Goal: Information Seeking & Learning: Learn about a topic

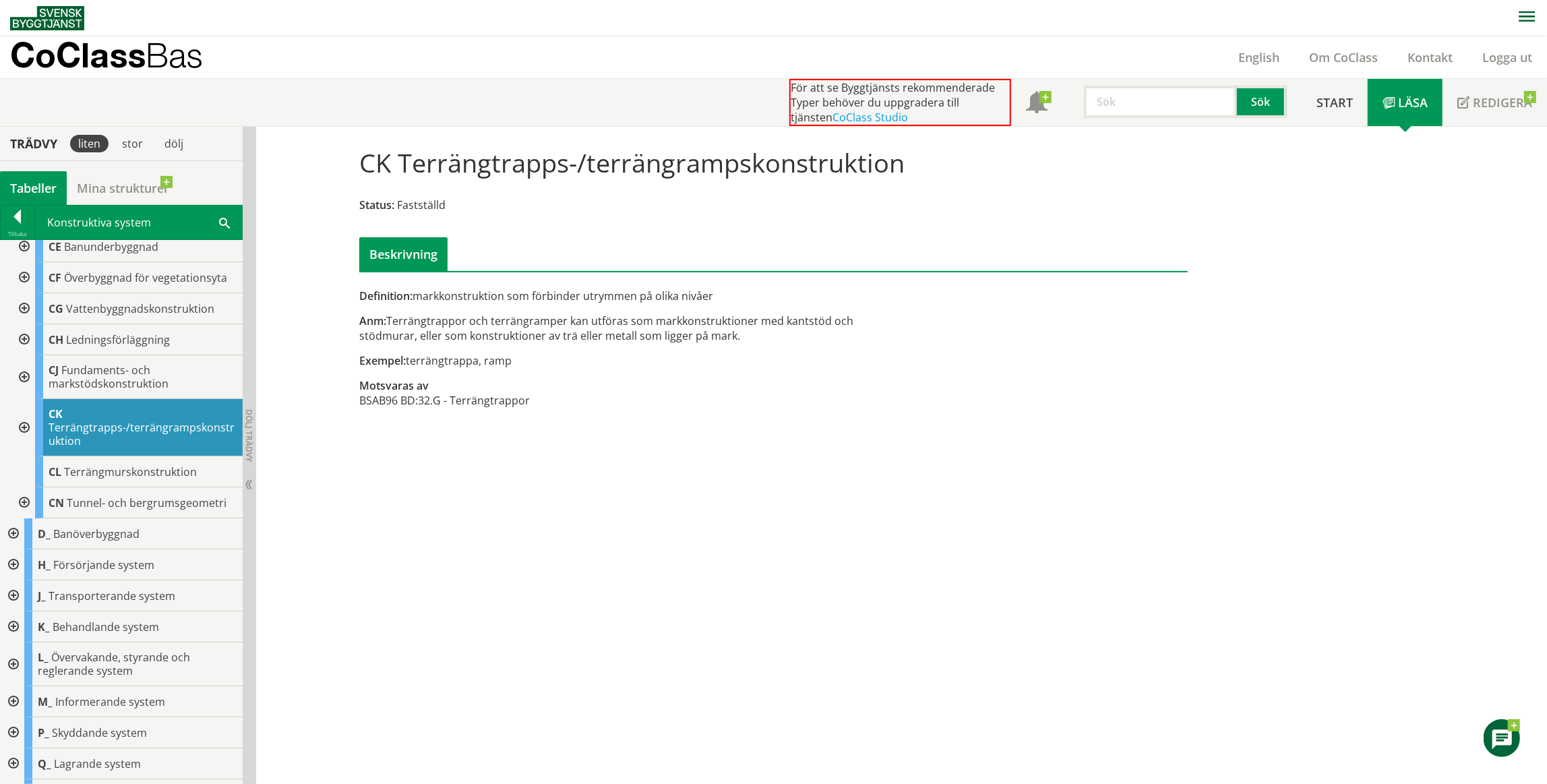
scroll to position [238, 0]
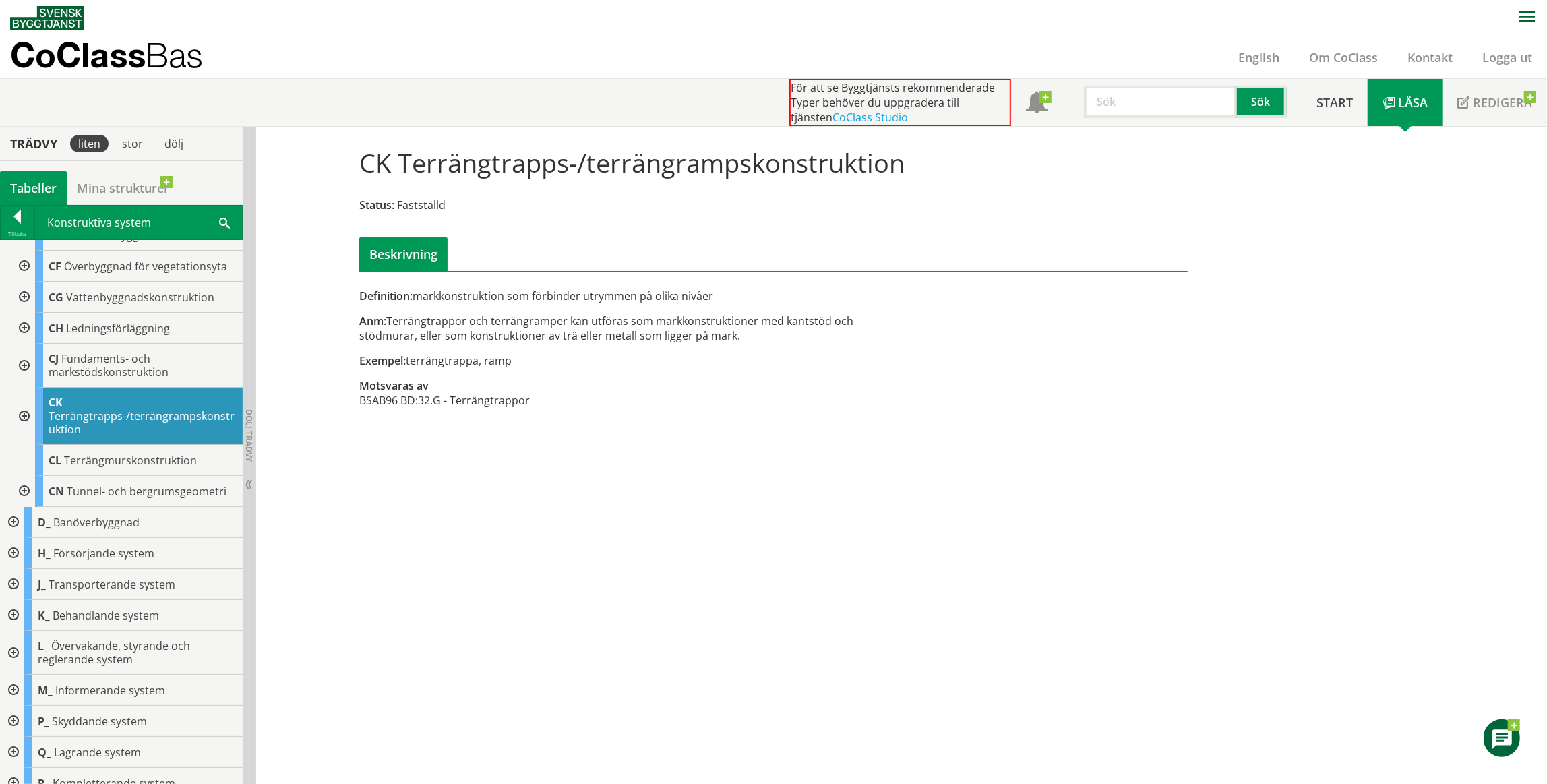
click at [15, 634] on div at bounding box center [12, 653] width 24 height 44
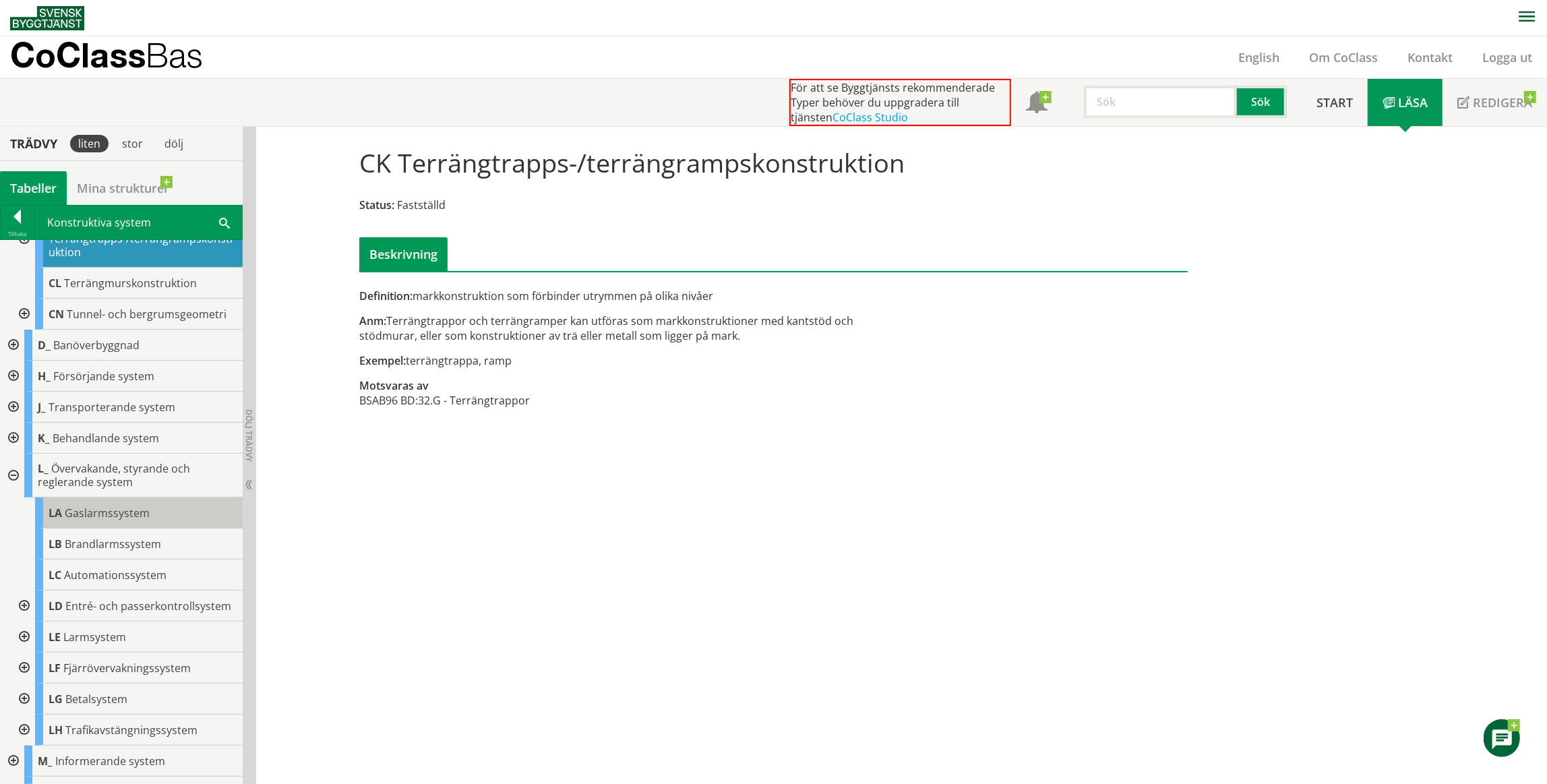
click at [130, 505] on span "Gaslarmssystem" at bounding box center [107, 513] width 85 height 15
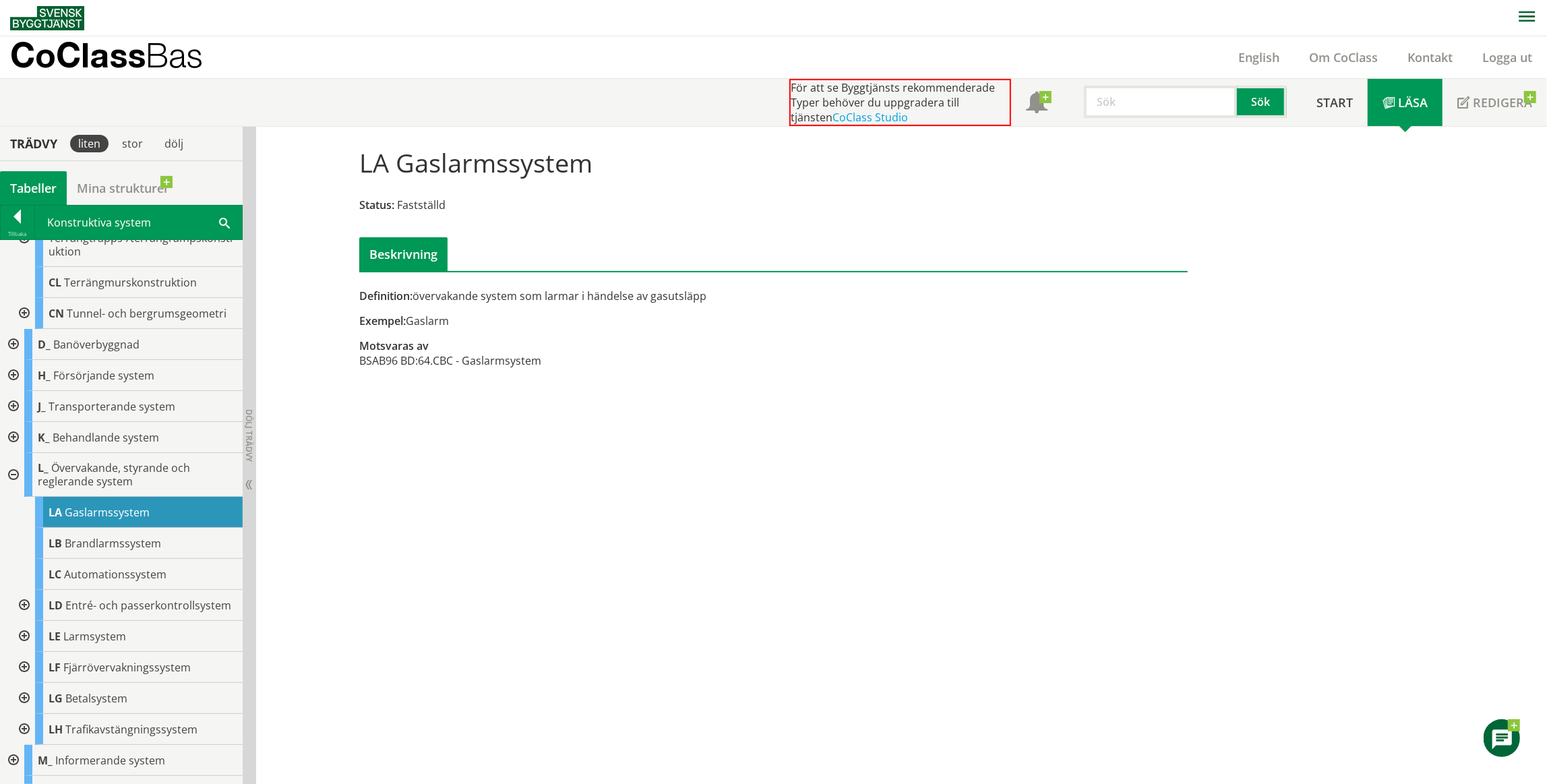
click at [510, 293] on div "Definition: övervakande system som larmar i händelse av gasutsläpp" at bounding box center [632, 296] width 545 height 15
click at [468, 294] on div "Definition: övervakande system som larmar i händelse av gasutsläpp" at bounding box center [632, 296] width 545 height 15
drag, startPoint x: 468, startPoint y: 294, endPoint x: 460, endPoint y: 299, distance: 9.4
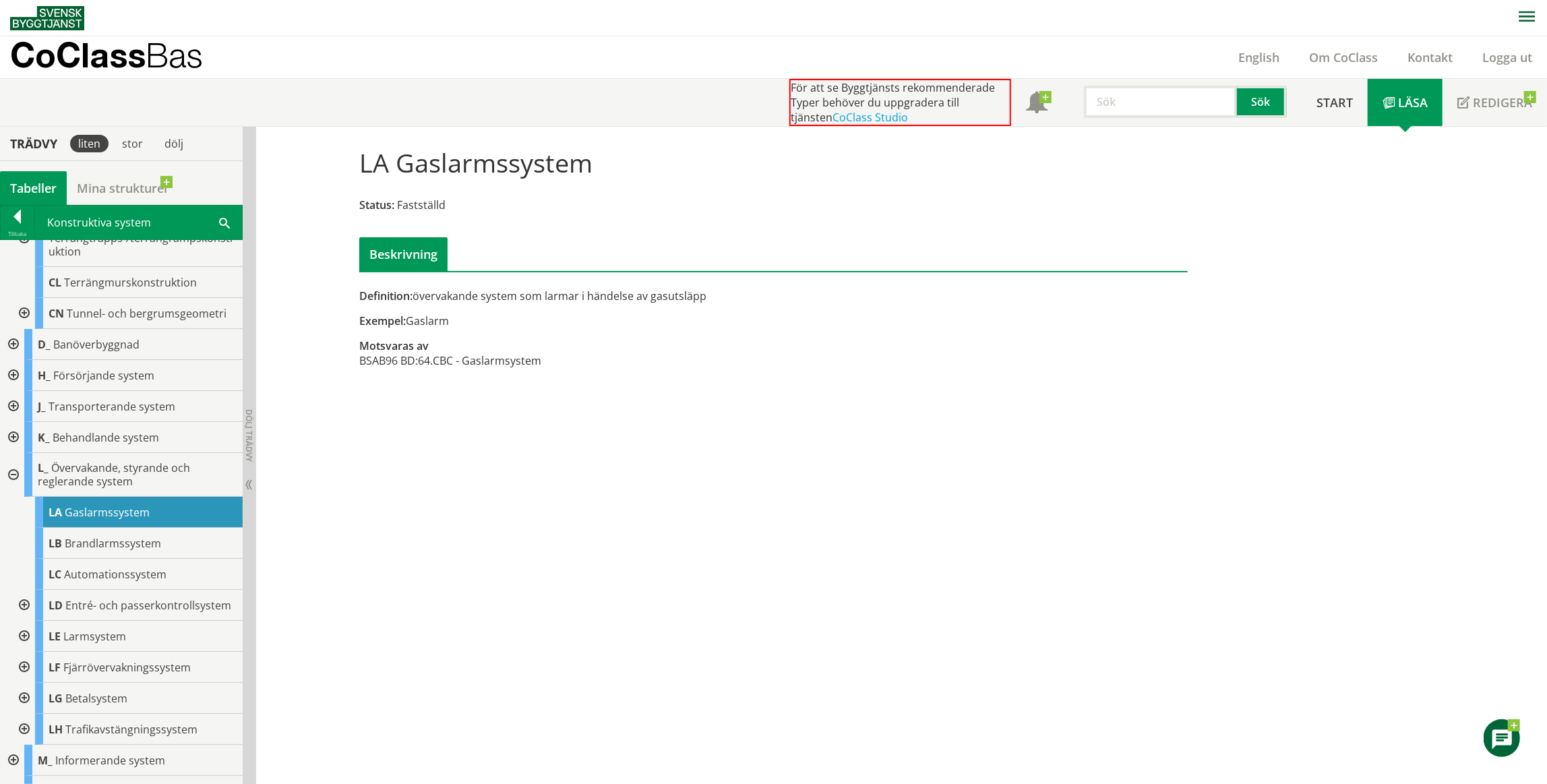
click at [460, 299] on div "Definition: övervakande system som larmar i händelse av gasutsläpp" at bounding box center [632, 296] width 545 height 15
click at [14, 459] on div at bounding box center [12, 475] width 24 height 44
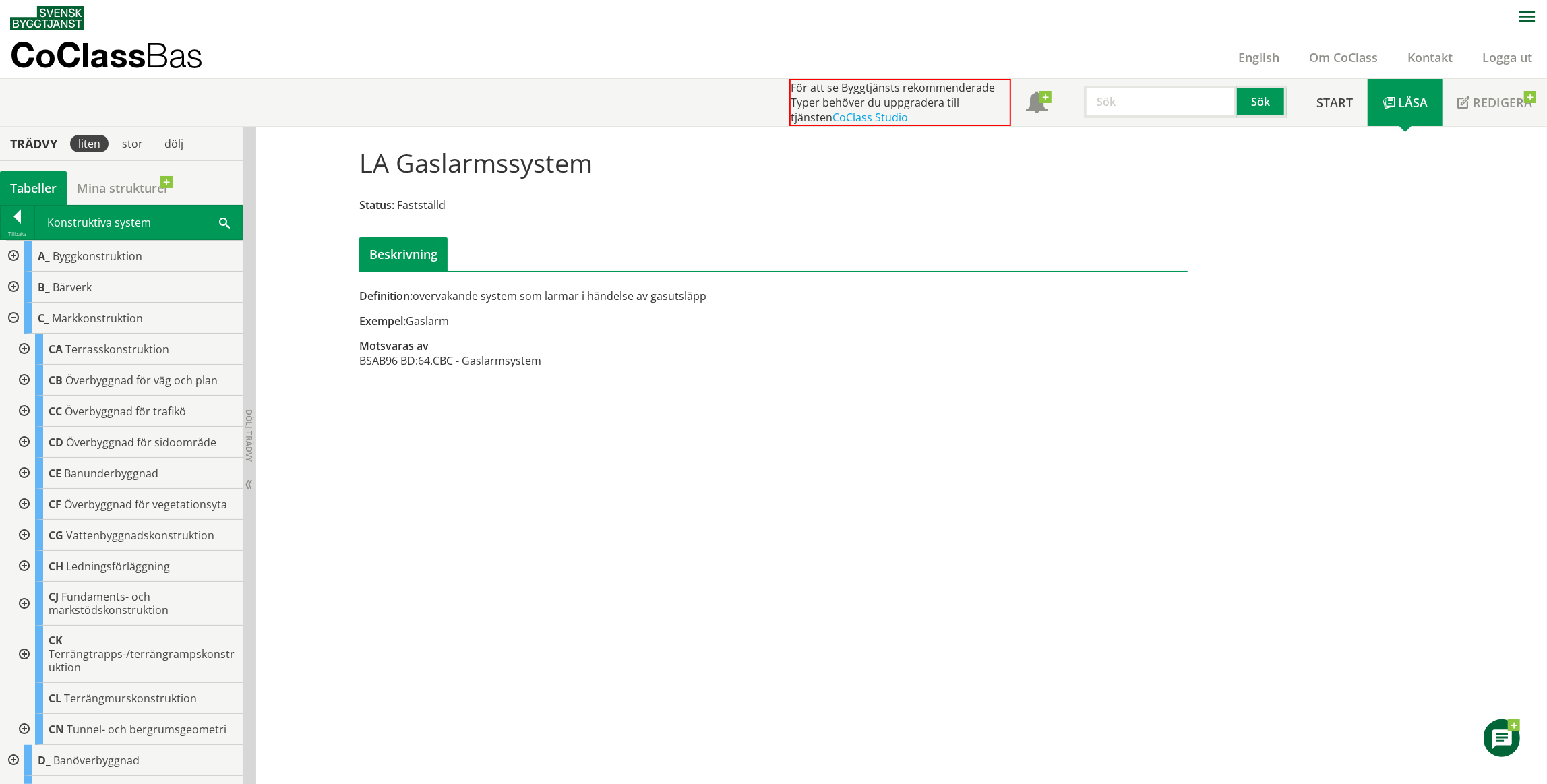
click at [19, 319] on div at bounding box center [12, 318] width 24 height 31
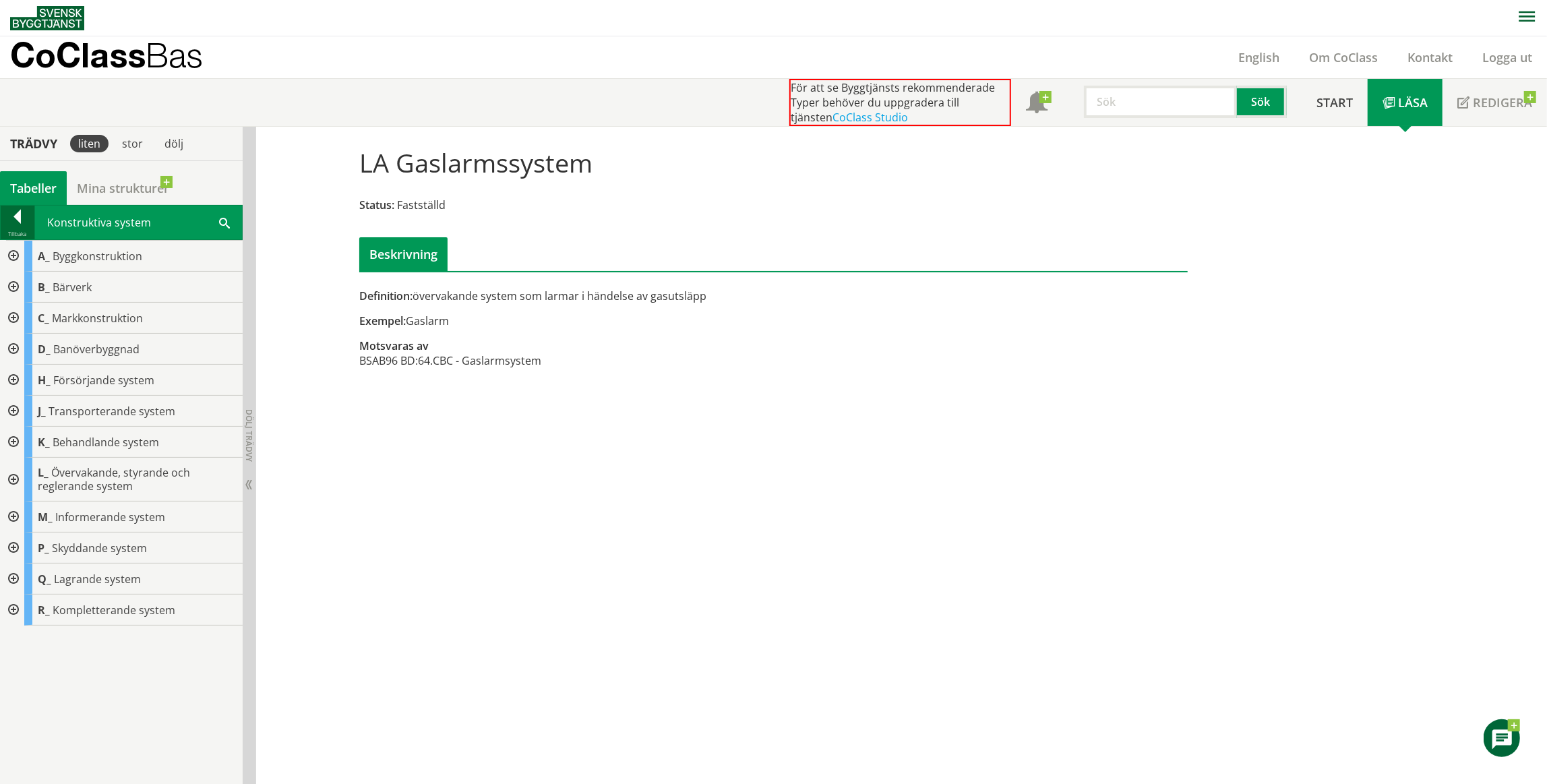
click at [14, 228] on div at bounding box center [17, 219] width 33 height 19
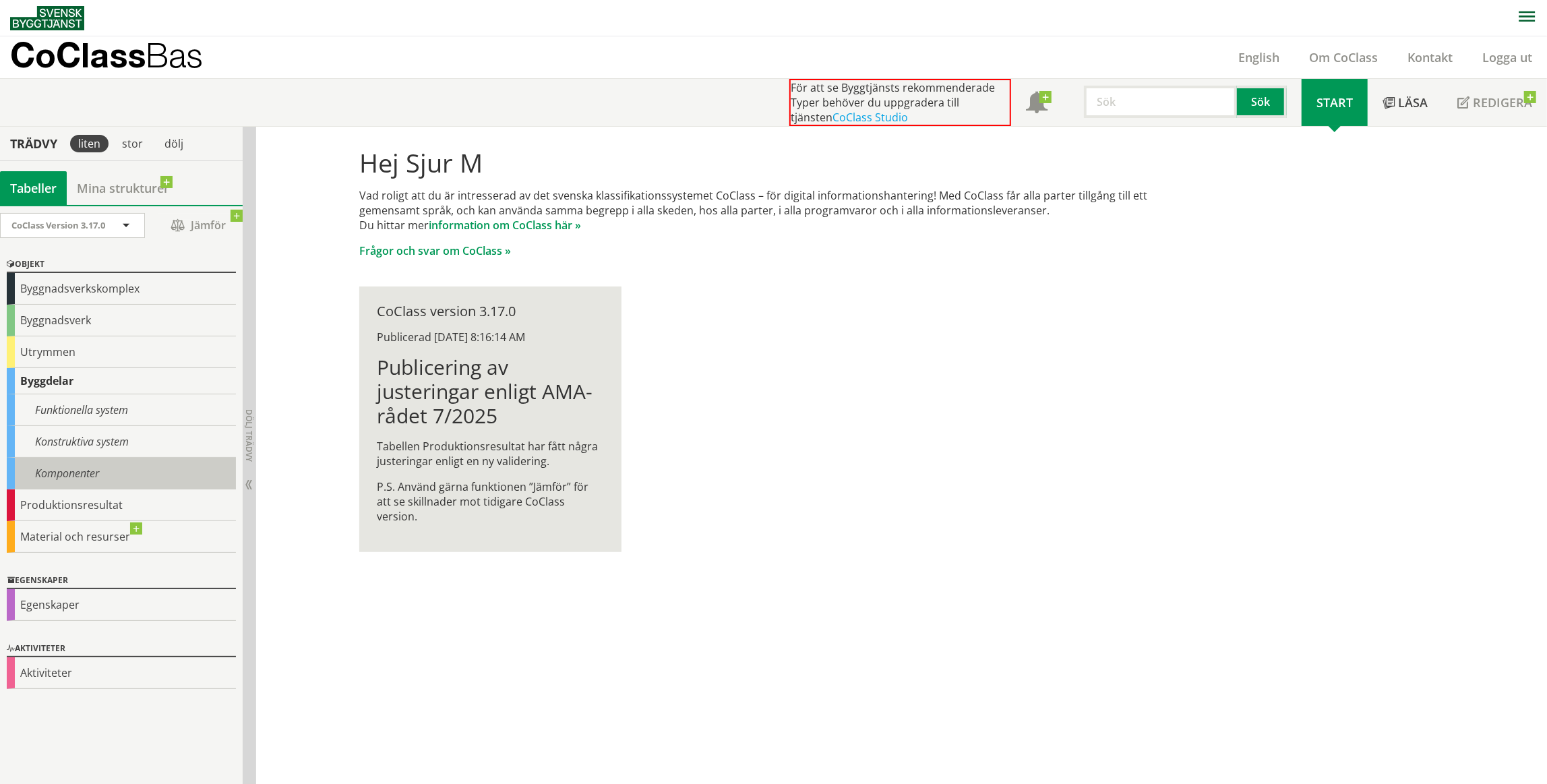
click at [58, 477] on div "Komponenter" at bounding box center [121, 474] width 229 height 32
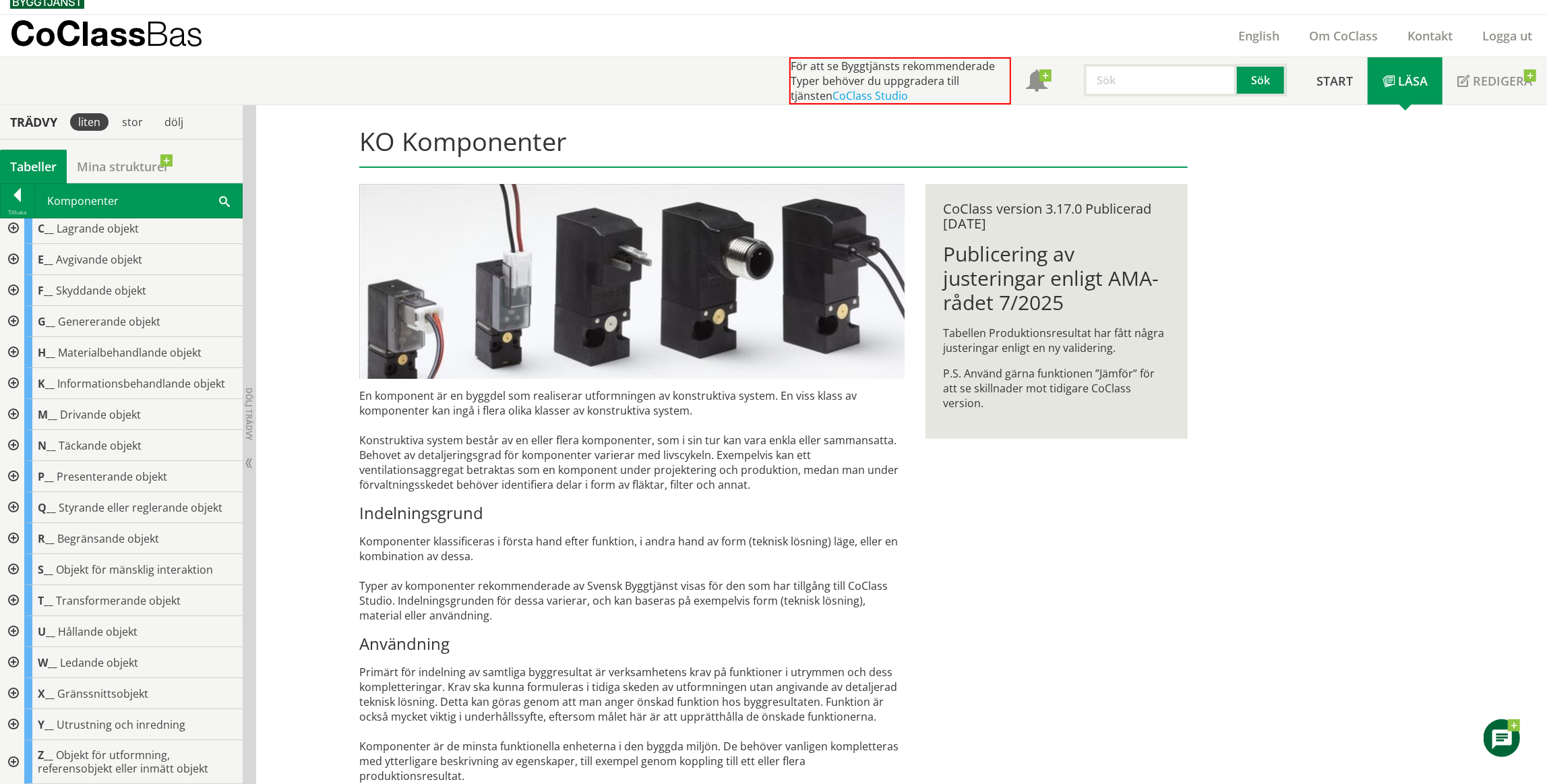
scroll to position [36, 0]
click at [11, 629] on div at bounding box center [12, 631] width 24 height 31
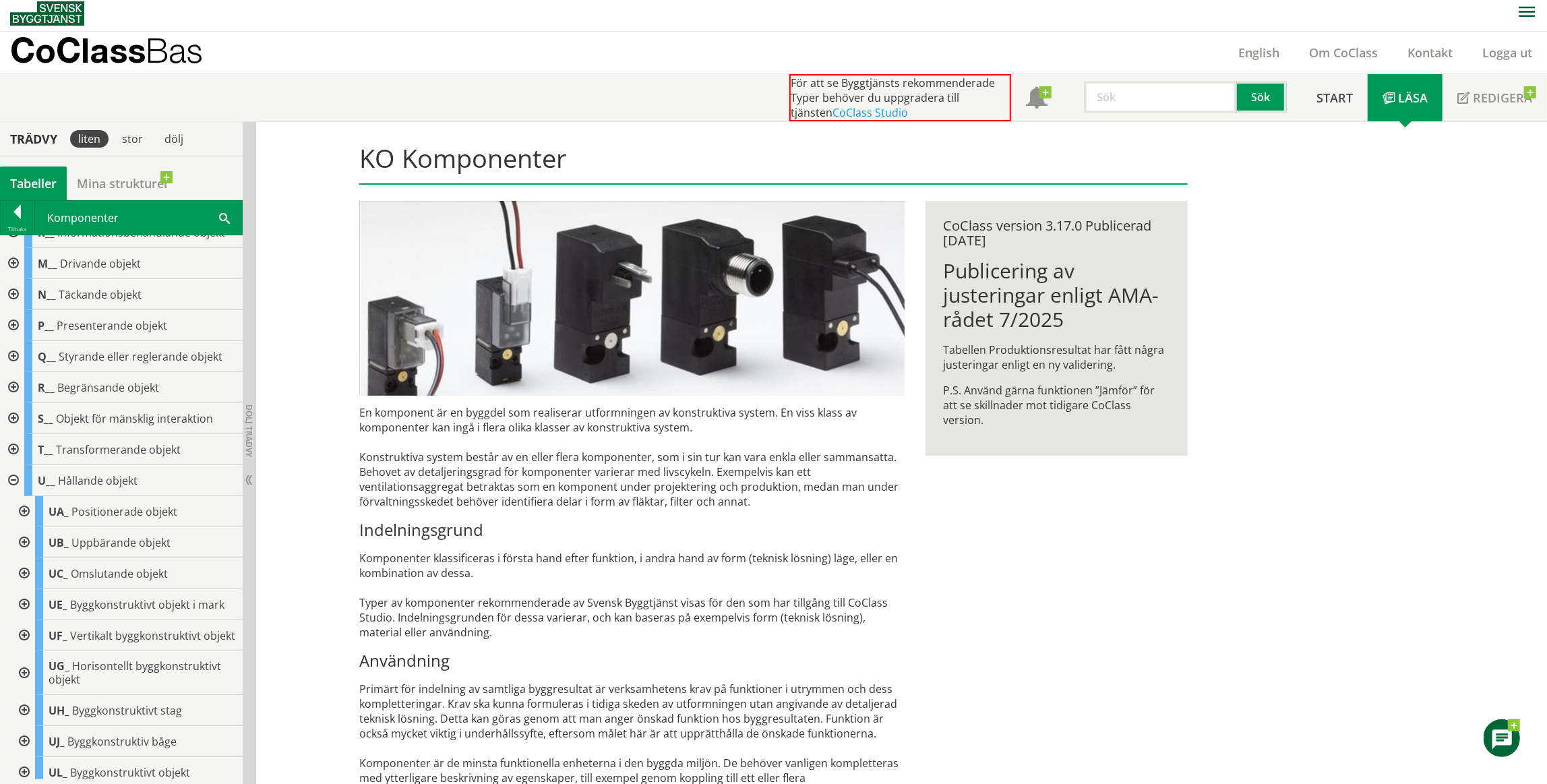
scroll to position [0, 0]
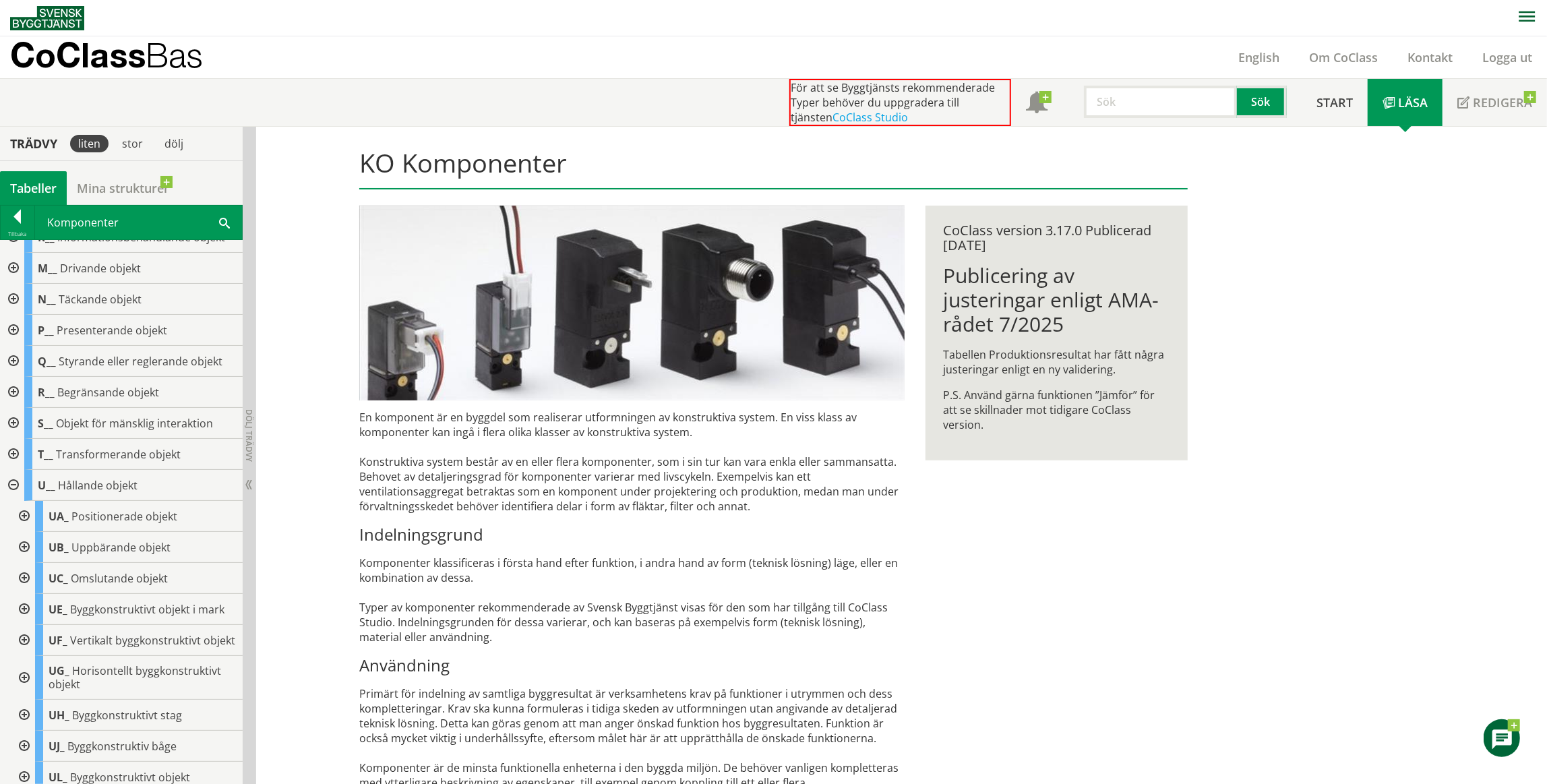
click at [458, 562] on div "En komponent är en byggdel som realiserar utformningen av konstruktiva system. …" at bounding box center [632, 779] width 545 height 738
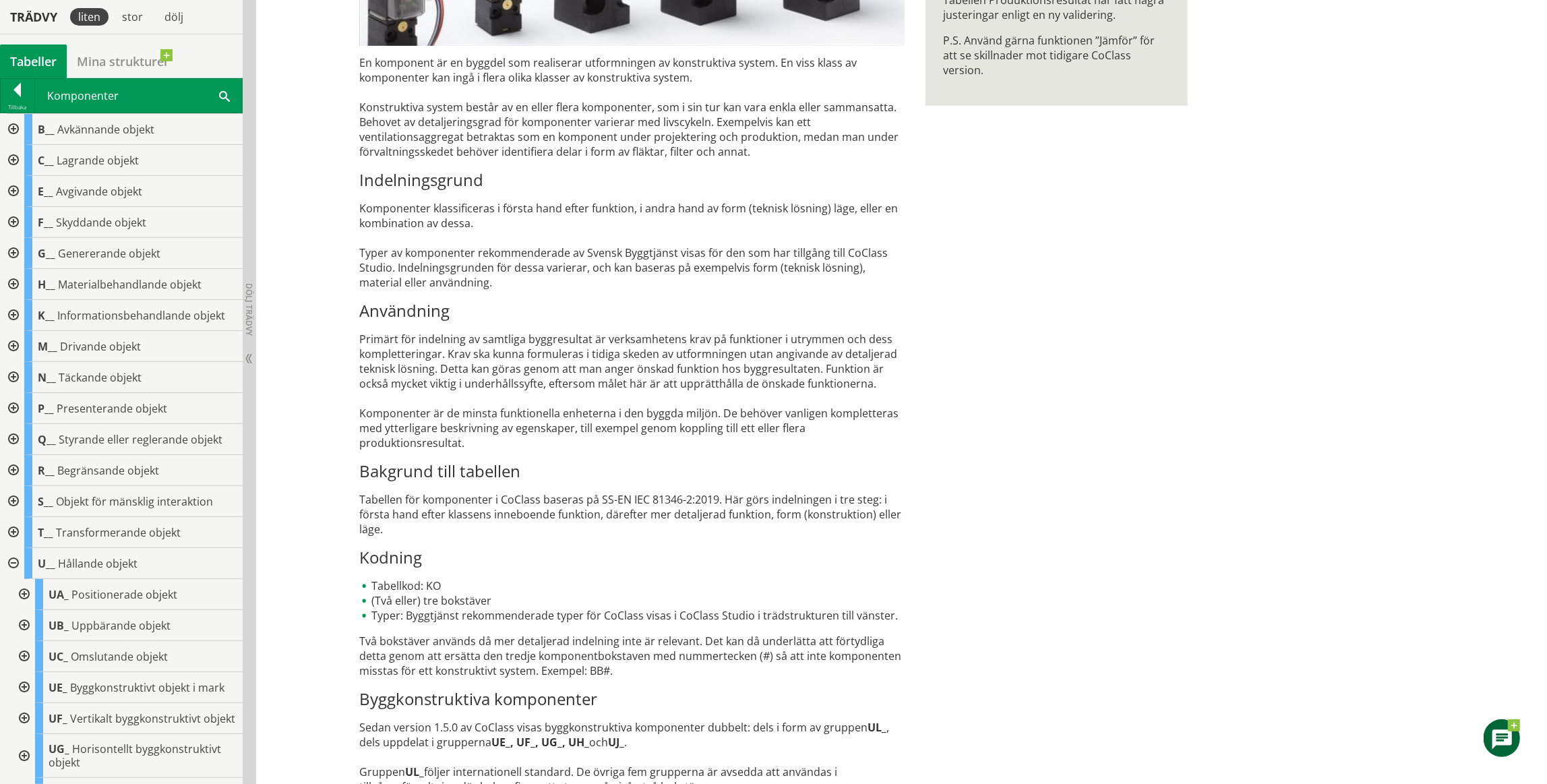
scroll to position [354, 0]
click at [11, 373] on div at bounding box center [12, 378] width 24 height 31
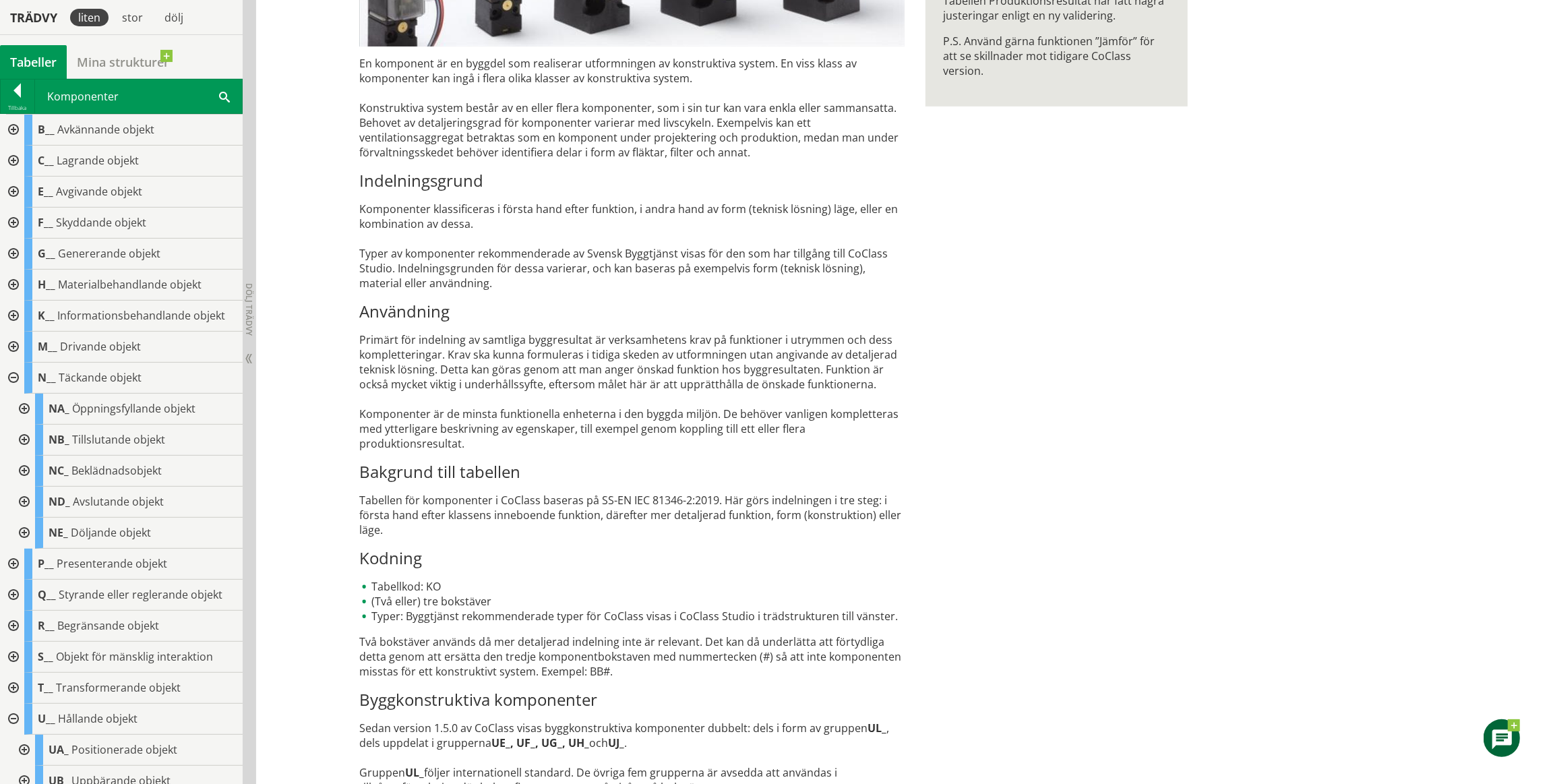
click at [30, 467] on div at bounding box center [23, 471] width 24 height 31
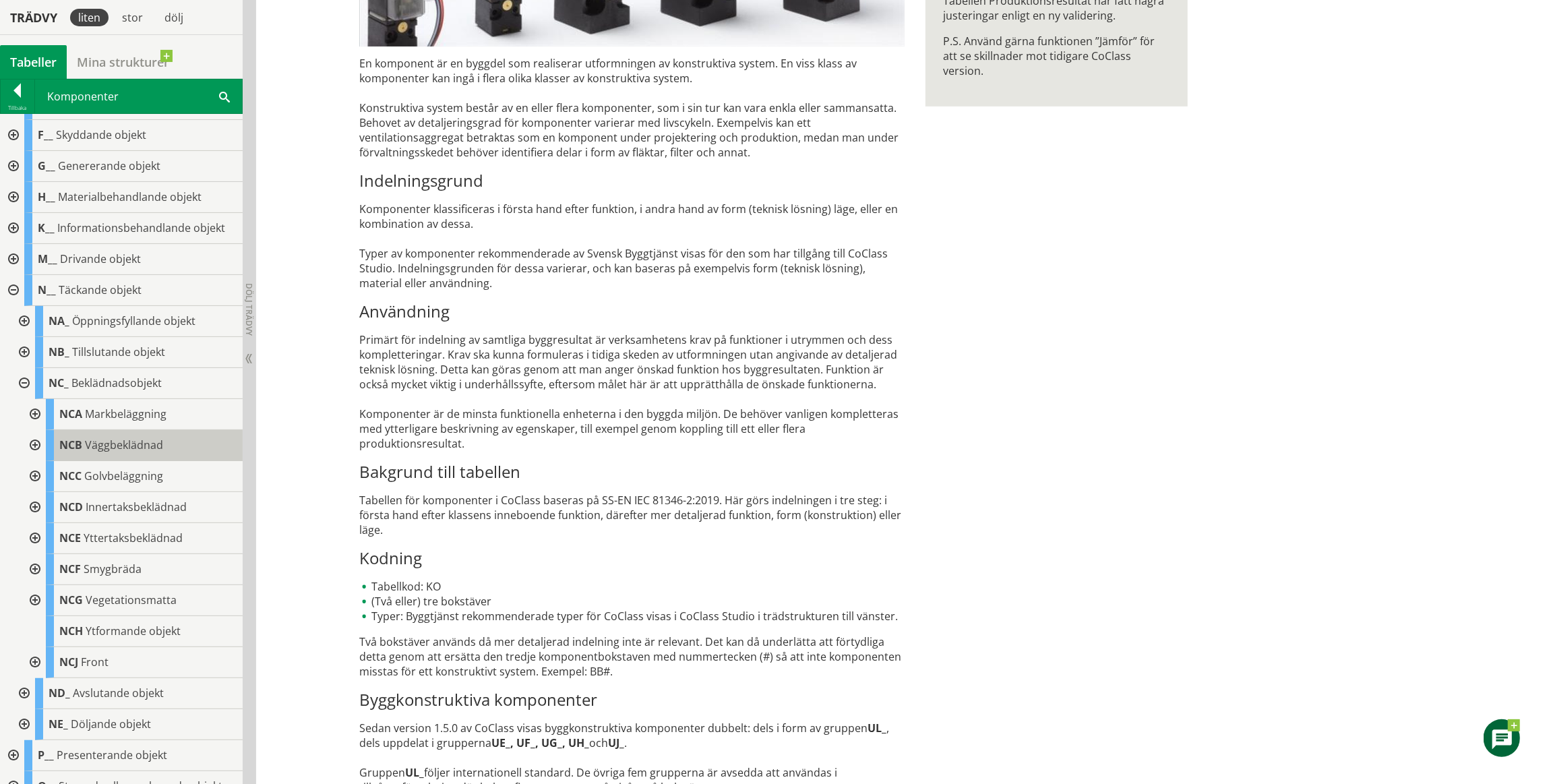
scroll to position [88, 0]
click at [40, 408] on div at bounding box center [33, 414] width 24 height 31
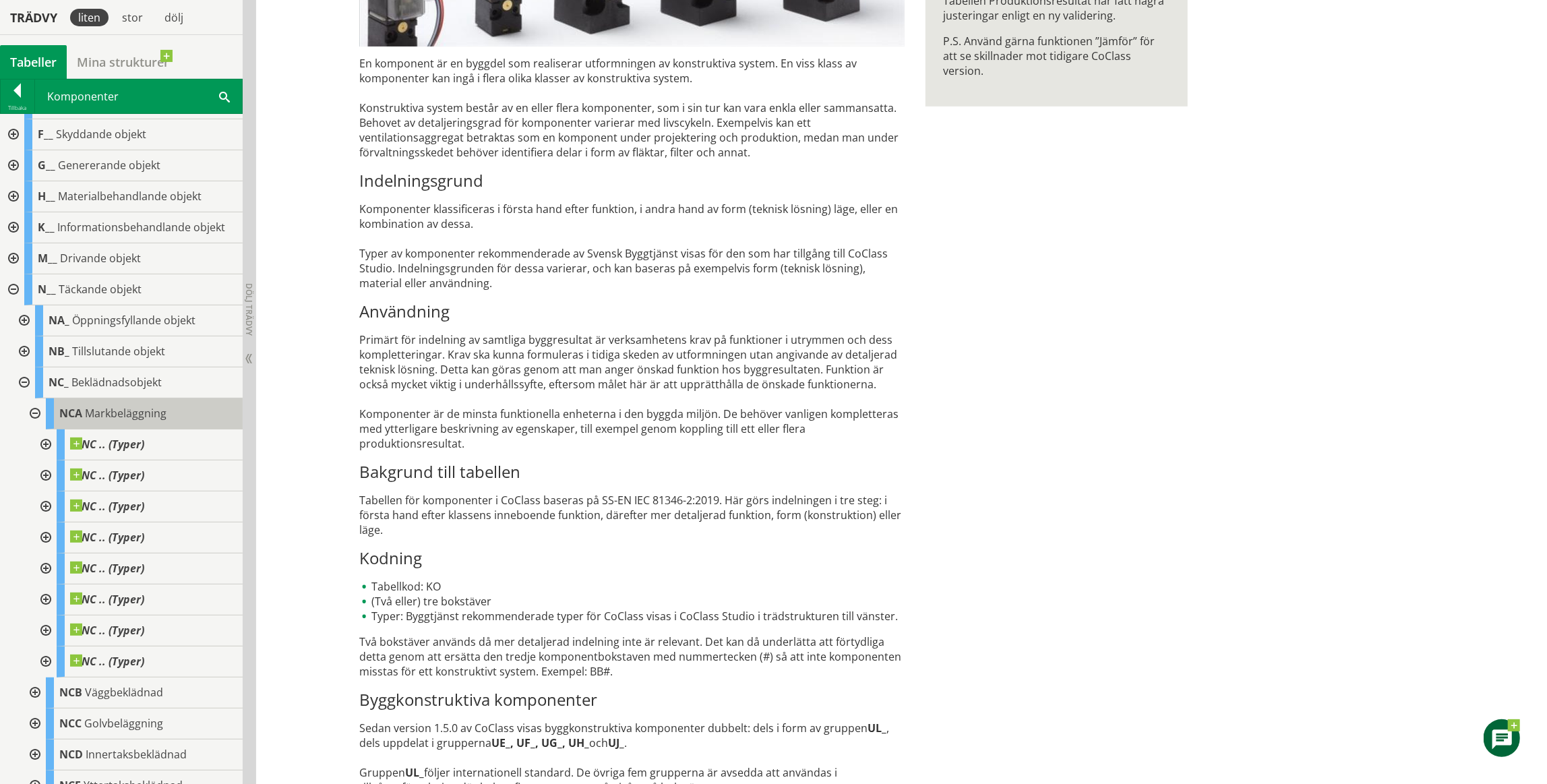
click at [145, 417] on span "Markbeläggning" at bounding box center [125, 414] width 81 height 15
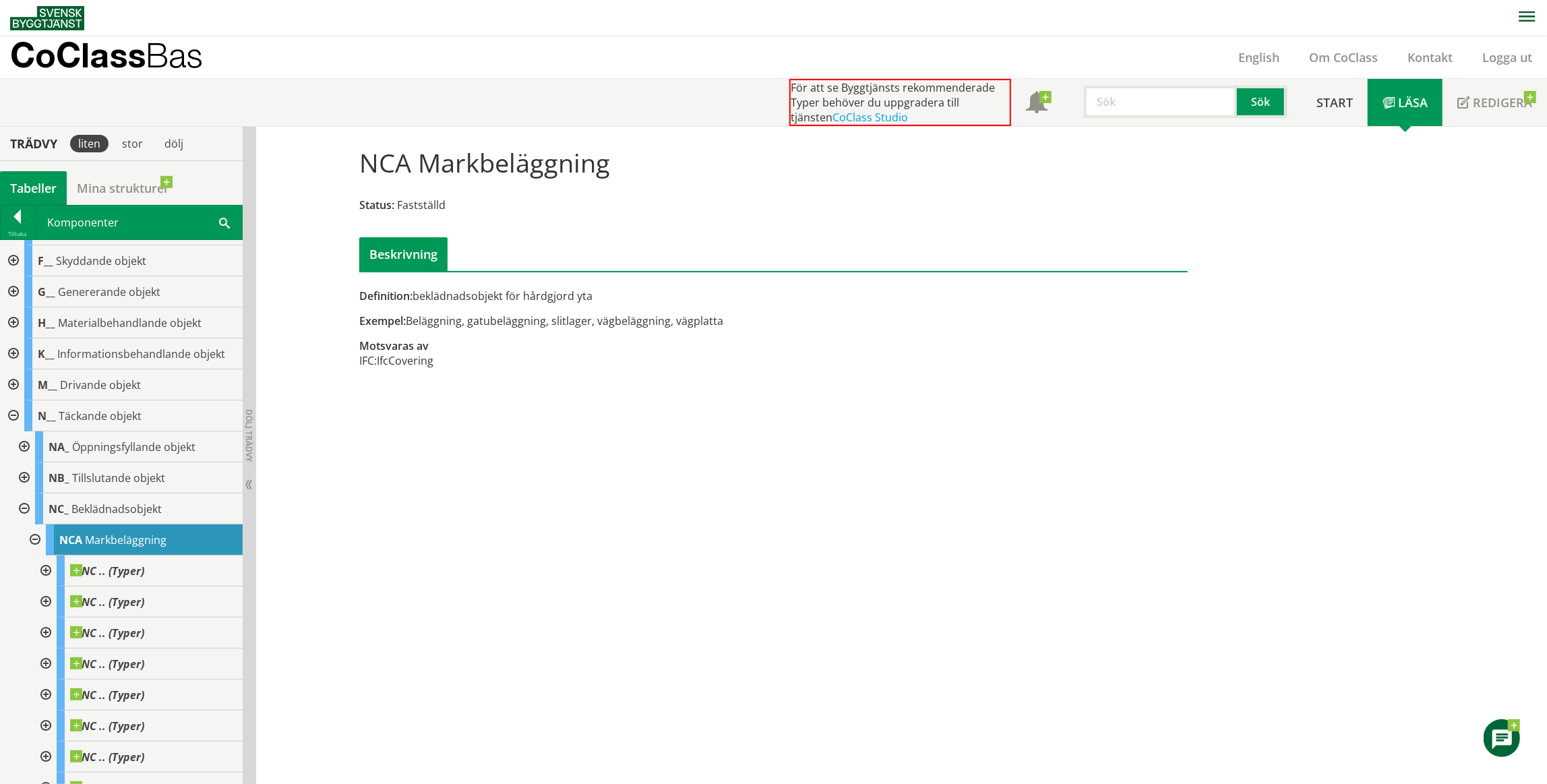
drag, startPoint x: 454, startPoint y: 348, endPoint x: 440, endPoint y: 285, distance: 64.5
click at [440, 285] on div "Definition: beklädnadsobjekt för hårdgjord yta Exempel: Beläggning, gatubeläggn…" at bounding box center [774, 260] width 849 height 246
drag, startPoint x: 430, startPoint y: 304, endPoint x: 442, endPoint y: 352, distance: 49.5
click at [442, 352] on div "Definition: beklädnadsobjekt för hårdgjord yta Exempel: Beläggning, gatubeläggn…" at bounding box center [632, 335] width 566 height 94
click at [427, 394] on div "NCA Markbeläggning Status: Fastställd Beskrivning Definition: beklädnadsobjekt …" at bounding box center [901, 455] width 1290 height 658
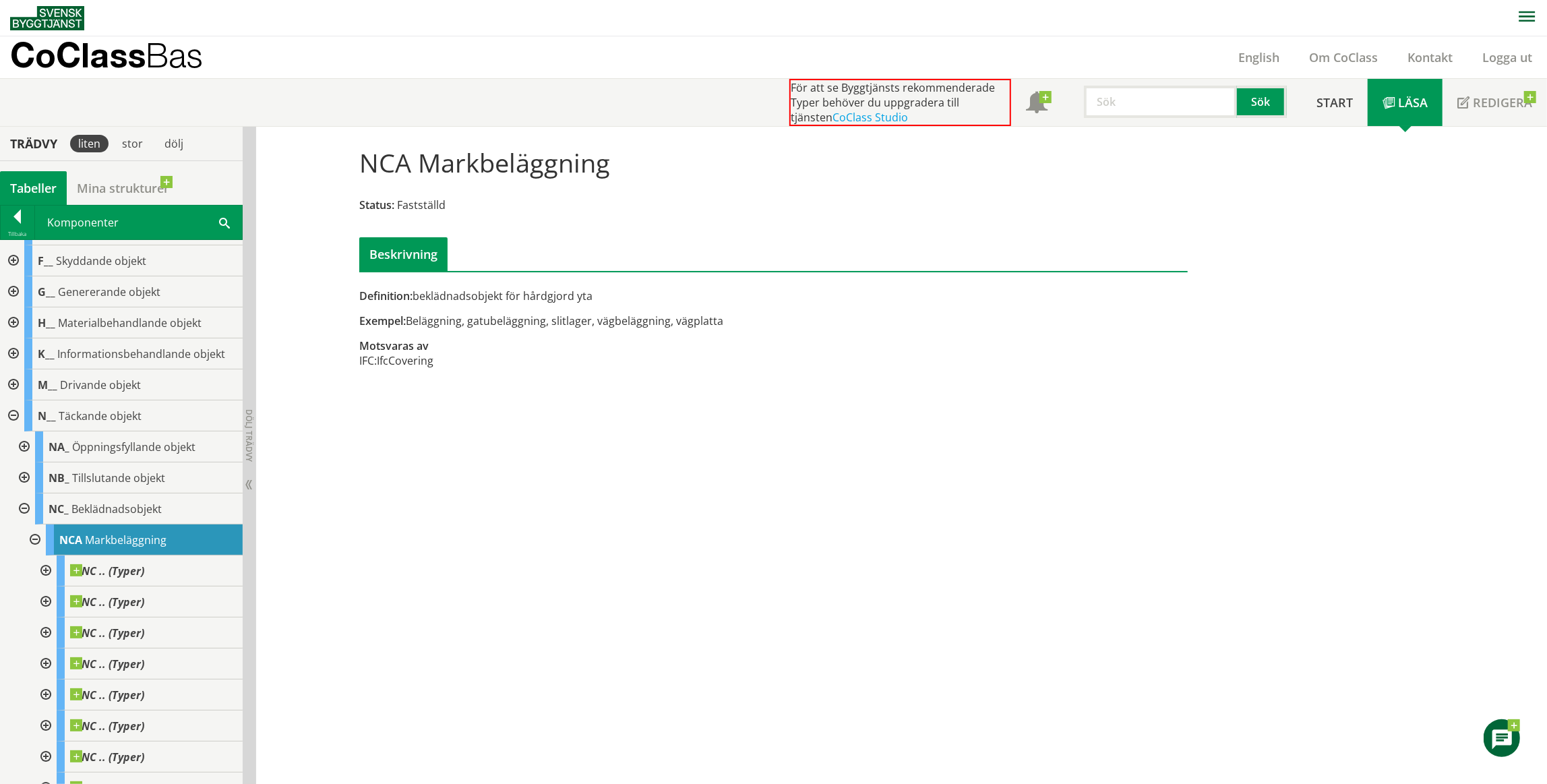
click at [574, 400] on div "NCA Markbeläggning Status: Fastställd Beskrivning Definition: beklädnadsobjekt …" at bounding box center [901, 455] width 1290 height 658
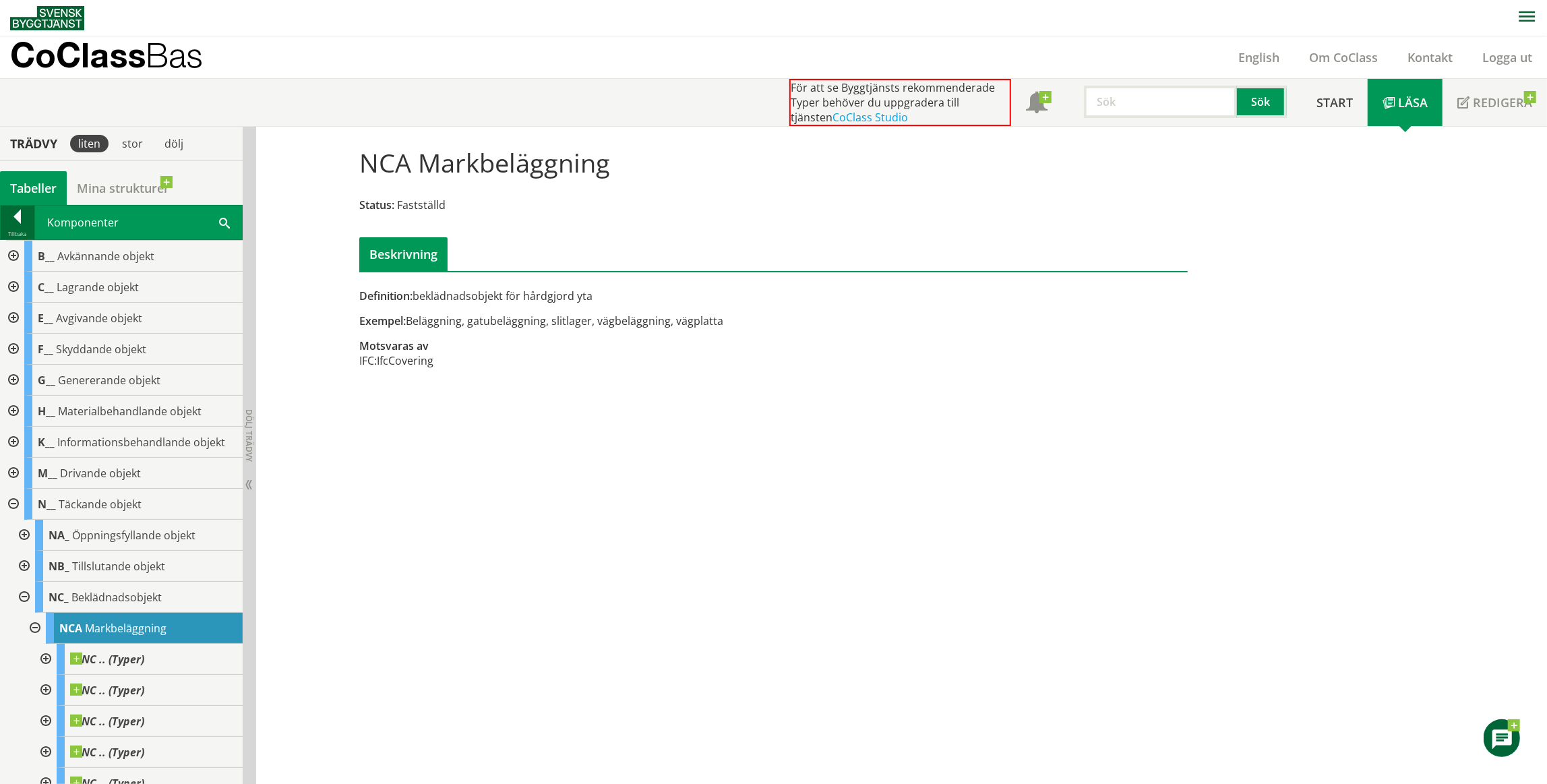
click at [14, 224] on div at bounding box center [17, 219] width 33 height 19
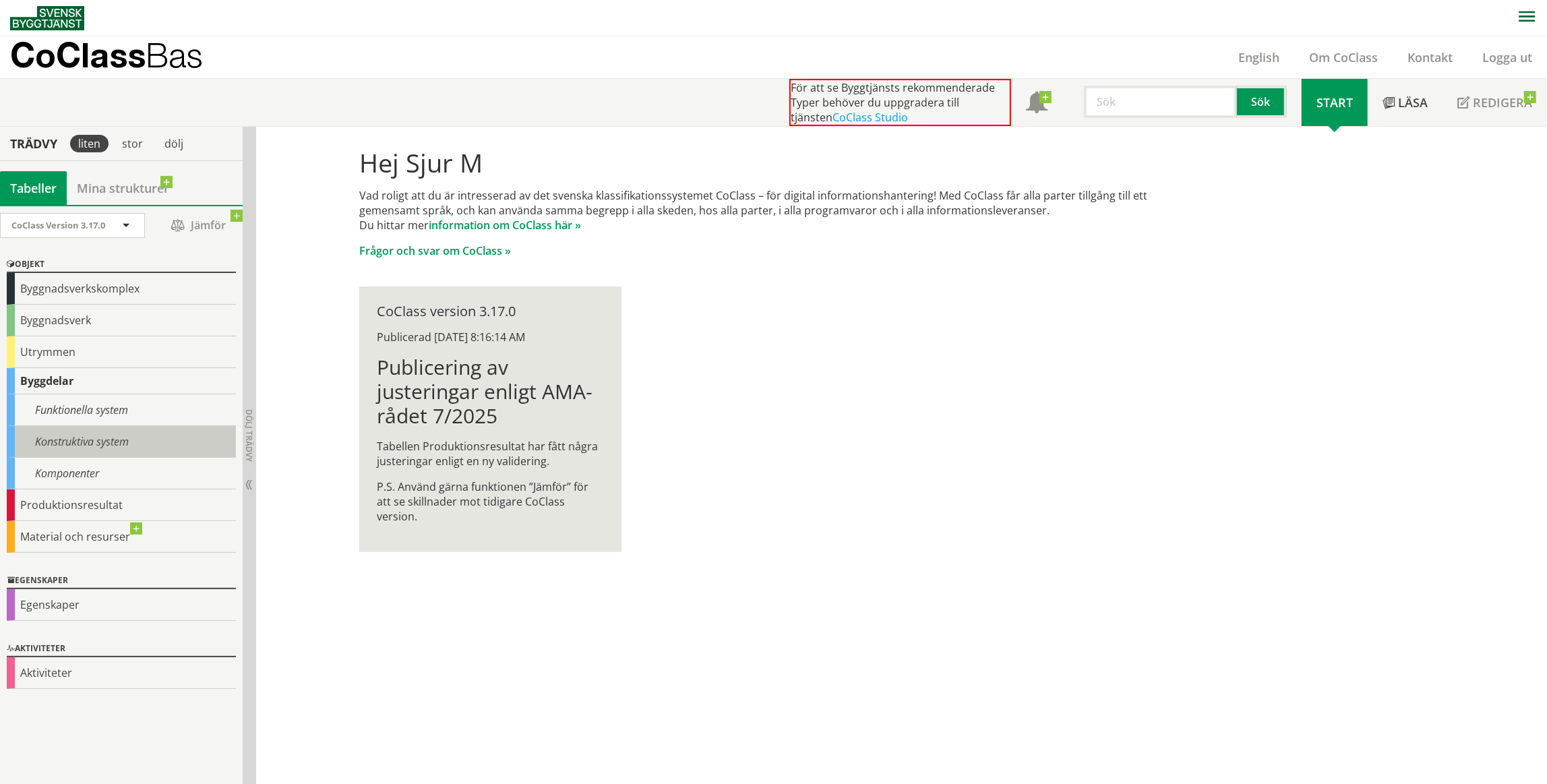
click at [39, 448] on div "Konstruktiva system" at bounding box center [121, 442] width 229 height 32
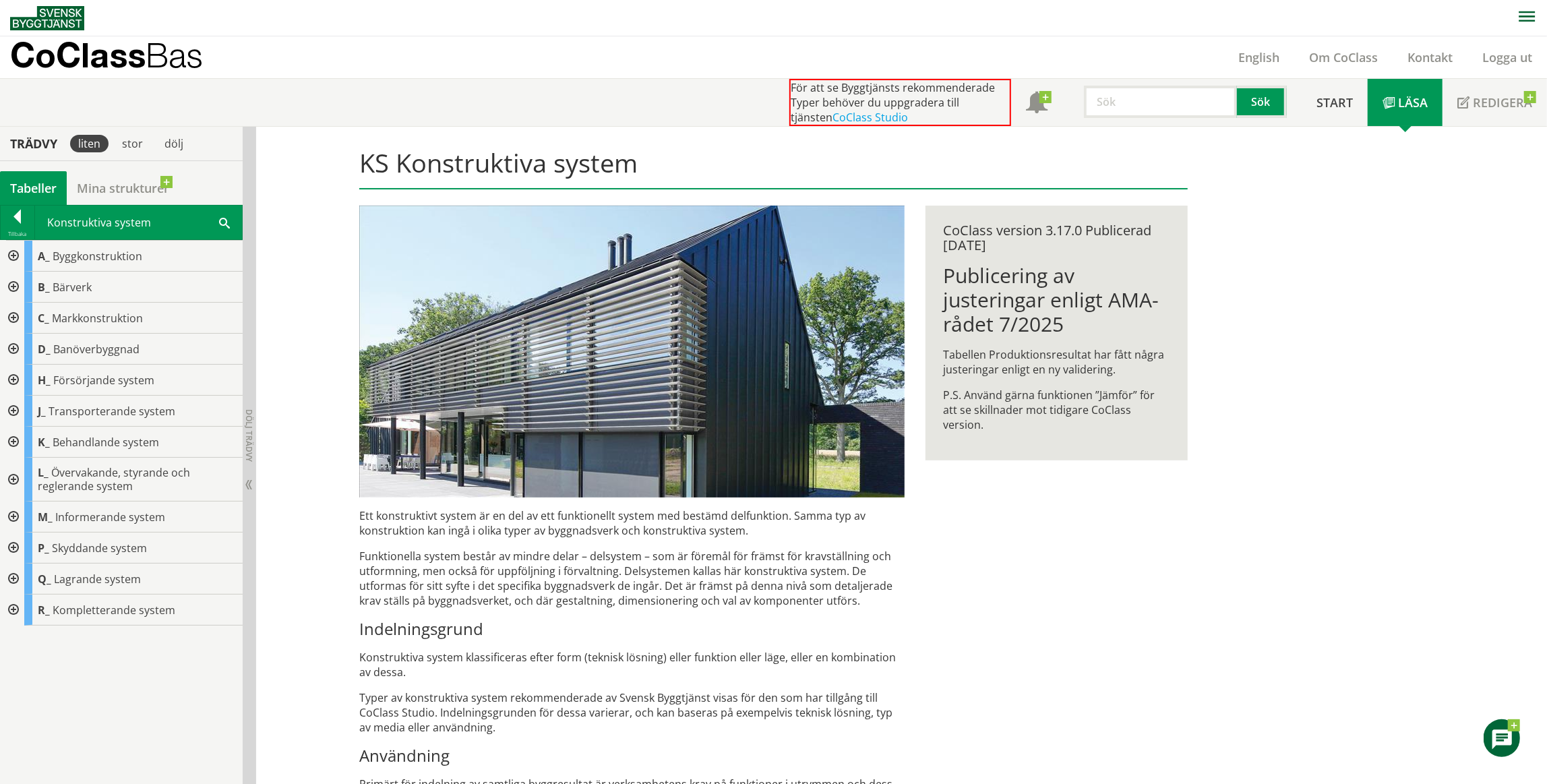
click at [15, 518] on div at bounding box center [12, 517] width 24 height 31
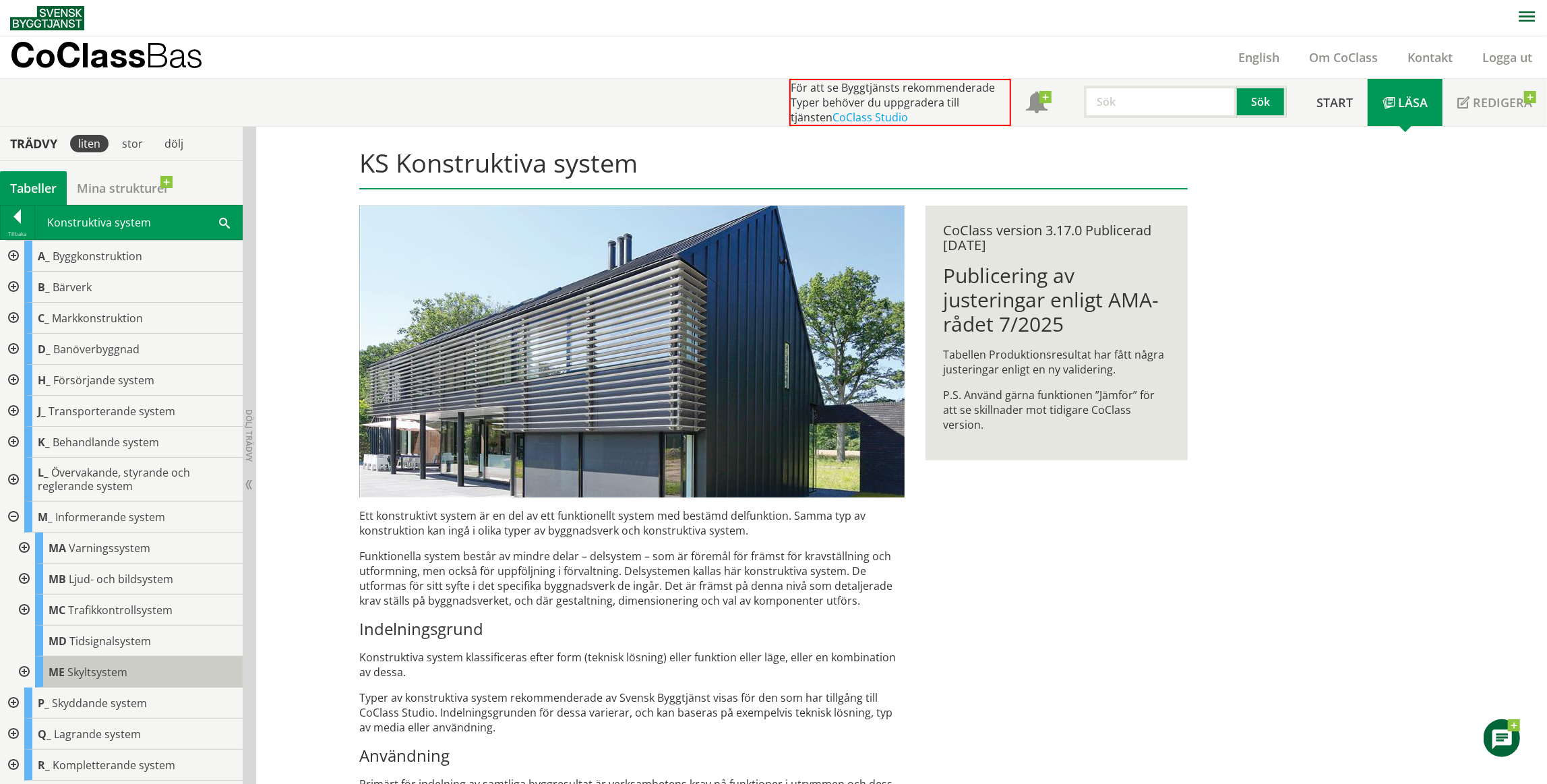
click at [71, 671] on span "Skyltsystem" at bounding box center [97, 672] width 60 height 15
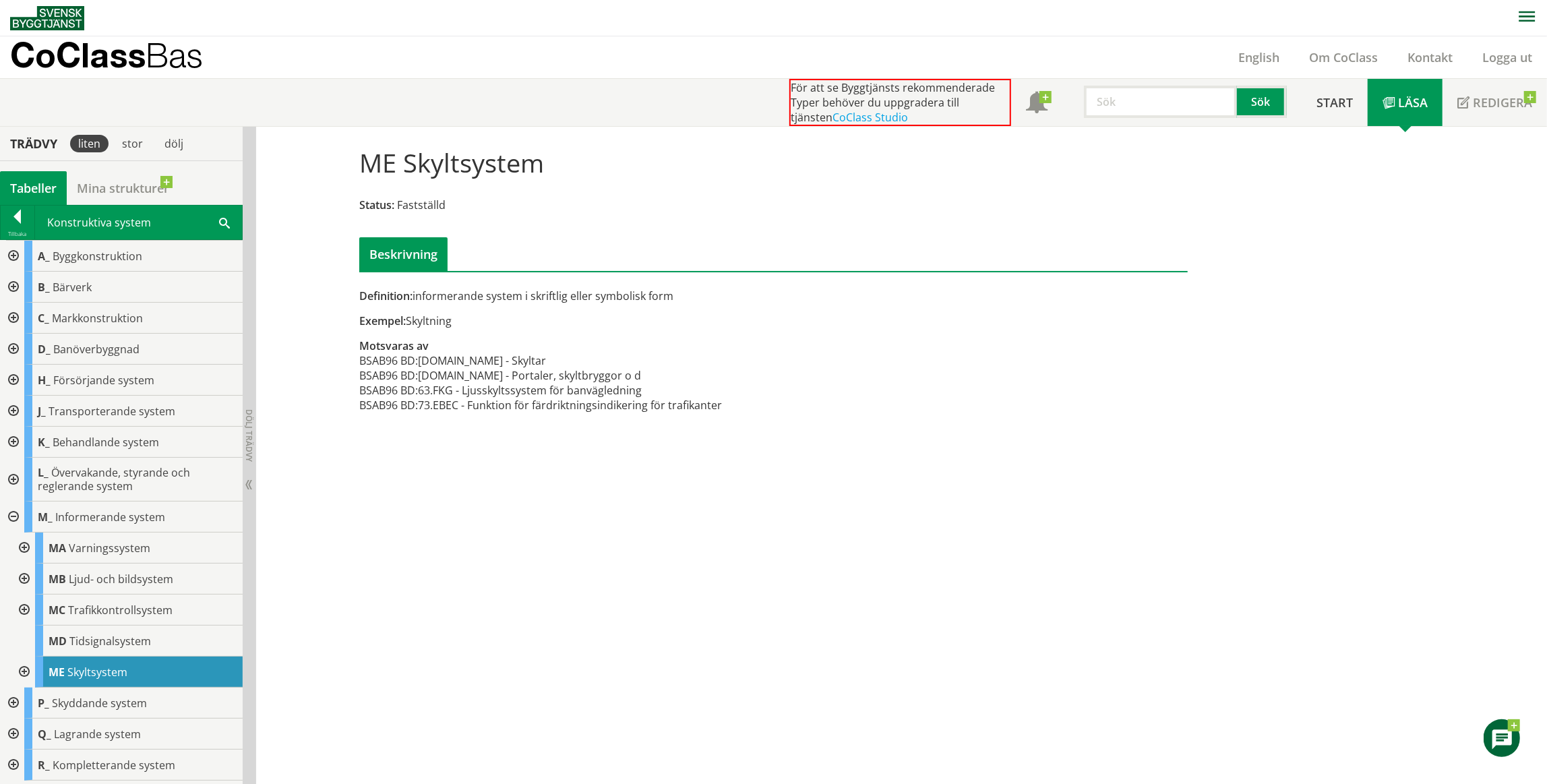
click at [27, 669] on div at bounding box center [23, 672] width 24 height 31
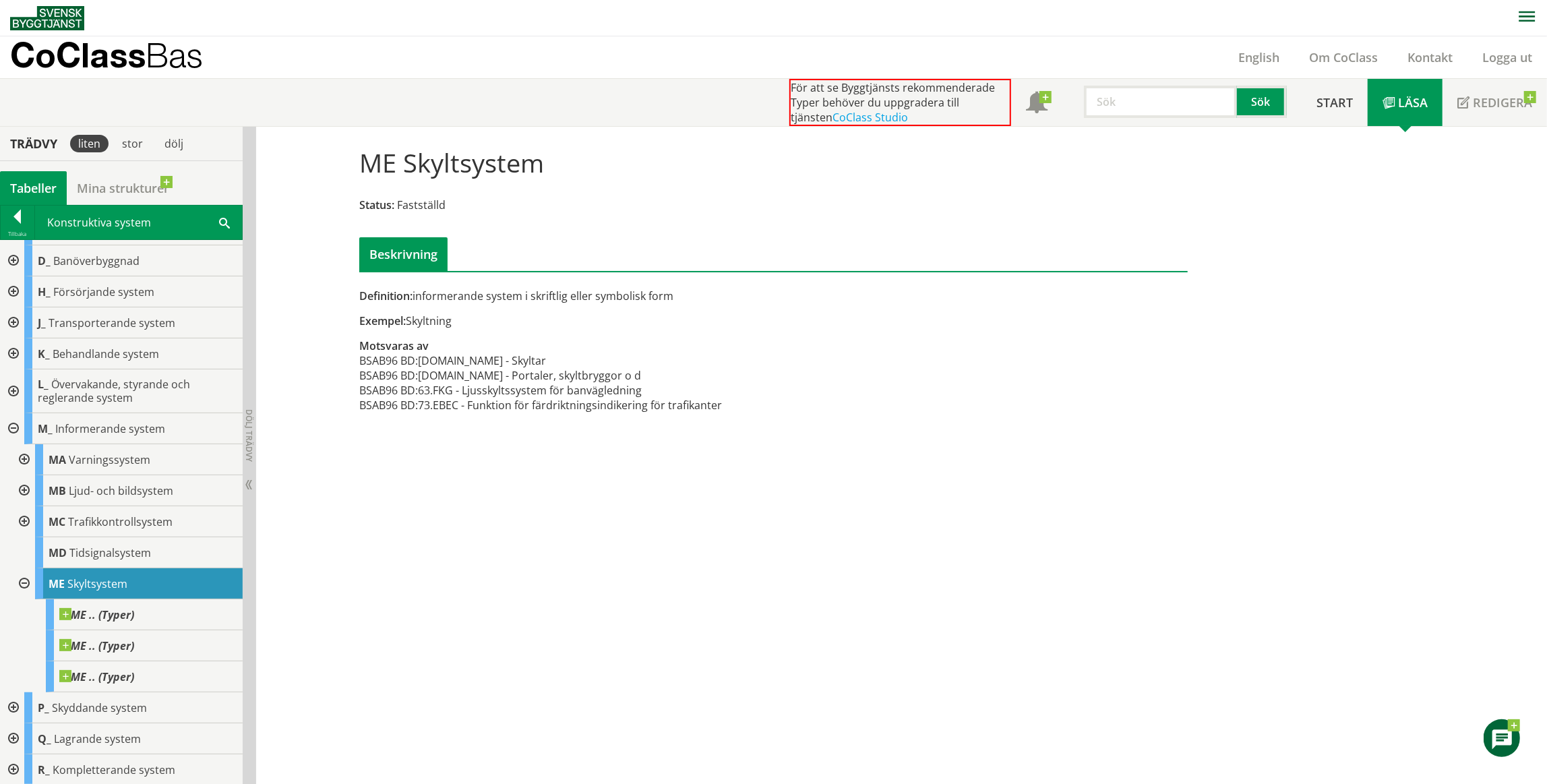
click at [471, 383] on td "63.FKG - Ljusskyltssystem för banvägledning" at bounding box center [569, 390] width 304 height 15
drag, startPoint x: 471, startPoint y: 383, endPoint x: 470, endPoint y: 423, distance: 40.0
click at [470, 423] on div "Definition: informerande system i skriftlig eller symbolisk form Exempel: Skylt…" at bounding box center [632, 357] width 566 height 139
click at [487, 400] on td "73.EBEC - Funktion för färdriktningsindikering för trafikanter" at bounding box center [569, 405] width 304 height 15
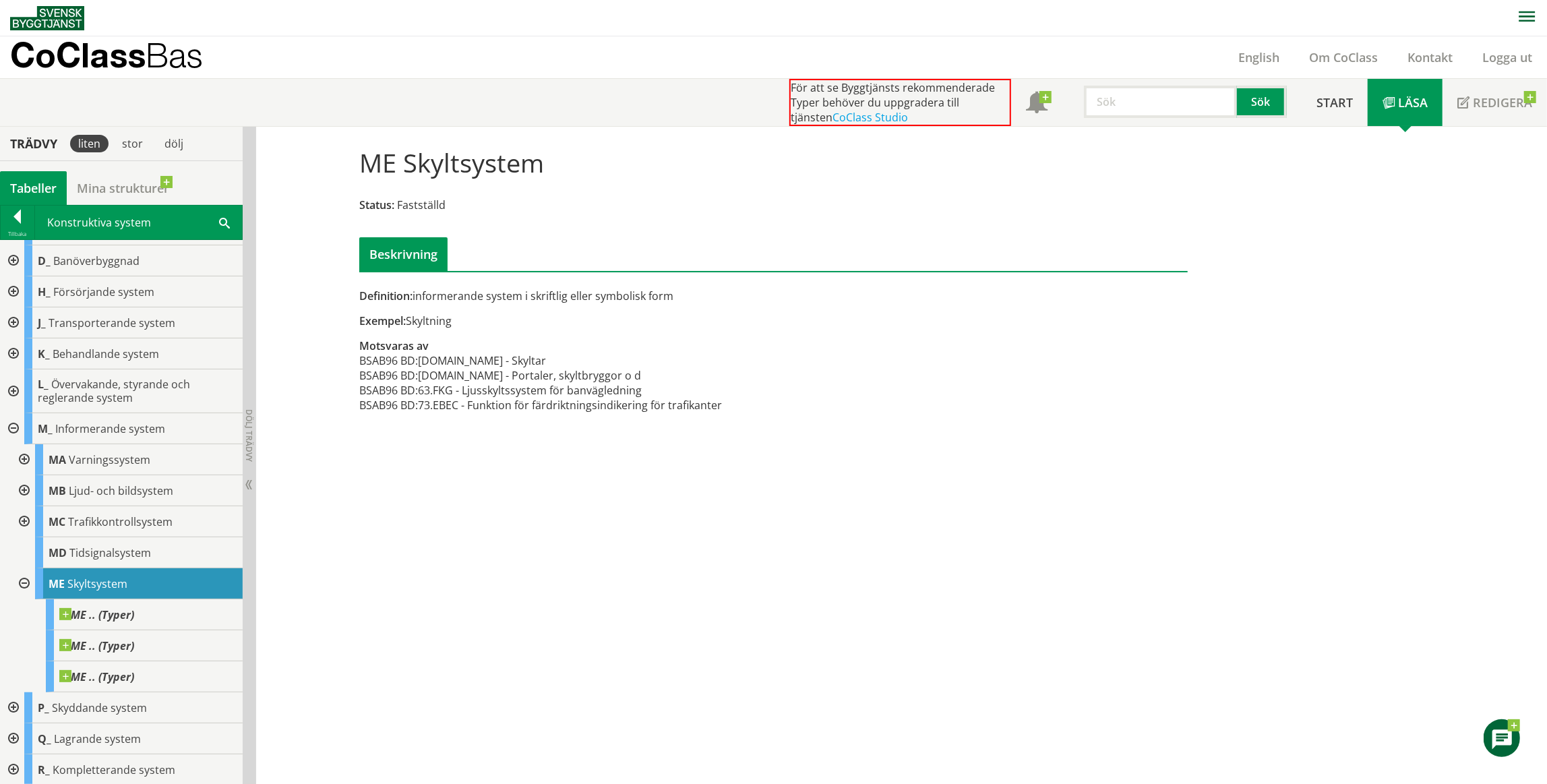
click at [454, 304] on div "Definition: informerande system i skriftlig eller symbolisk form Exempel: Skylt…" at bounding box center [632, 357] width 566 height 139
click at [454, 373] on td "[DOMAIN_NAME] - Portaler, skyltbryggor o d" at bounding box center [569, 376] width 304 height 15
click at [481, 390] on td "63.FKG - Ljusskyltssystem för banvägledning" at bounding box center [569, 390] width 304 height 15
click at [482, 389] on td "63.FKG - Ljusskyltssystem för banvägledning" at bounding box center [569, 390] width 304 height 15
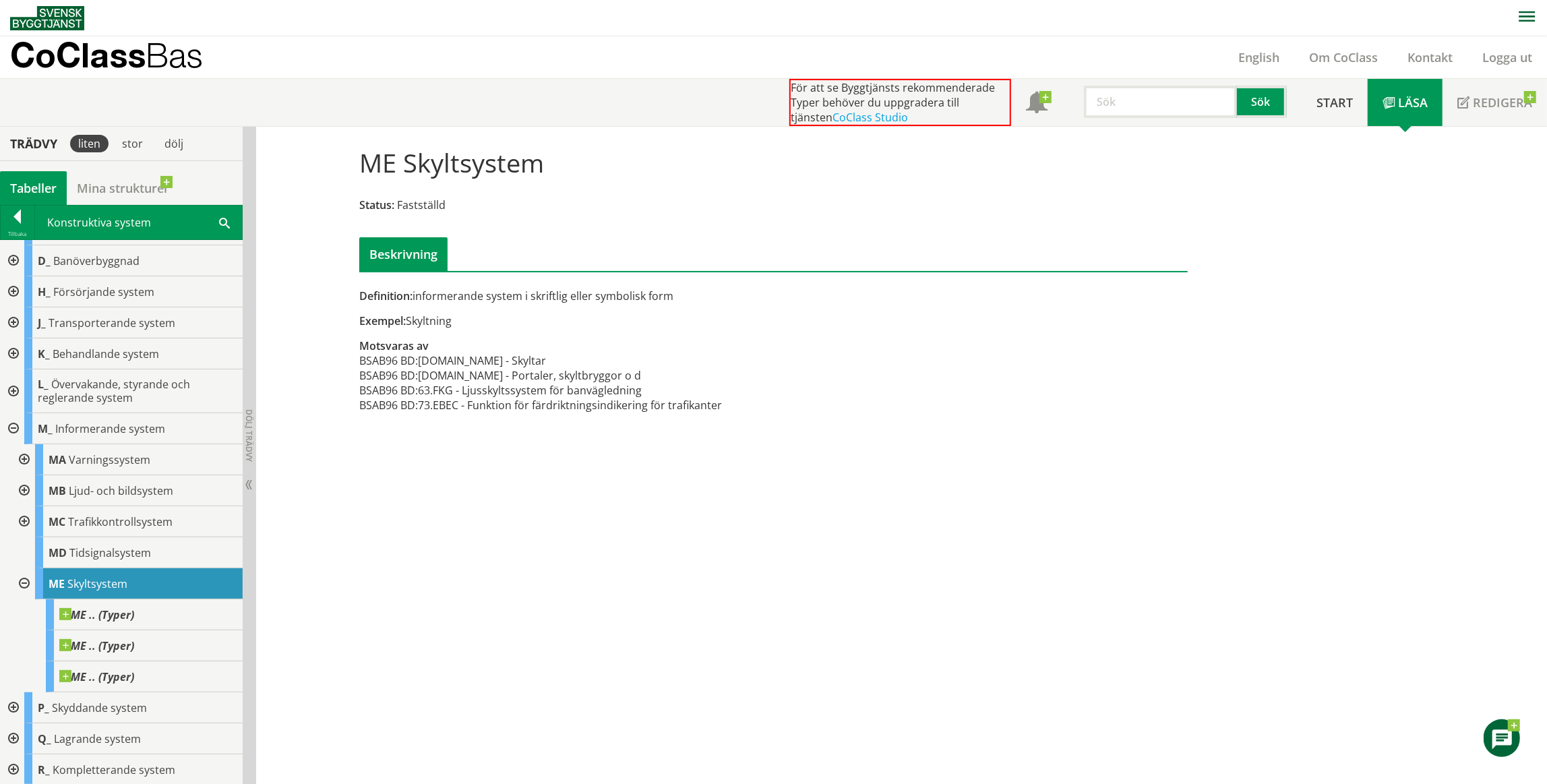
drag, startPoint x: 482, startPoint y: 389, endPoint x: 479, endPoint y: 357, distance: 32.1
click at [479, 359] on tbody "BSAB96 BD: [DOMAIN_NAME] - Skyltar BSAB96 BD: [DOMAIN_NAME] - Portaler, skyltbr…" at bounding box center [540, 383] width 363 height 59
